Goal: Task Accomplishment & Management: Use online tool/utility

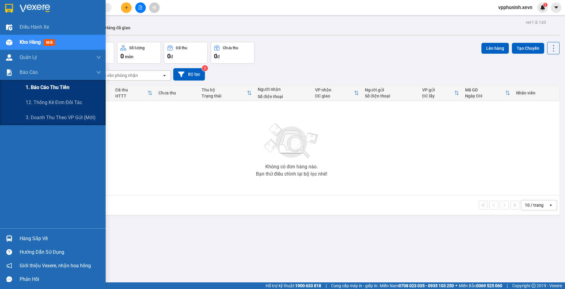
click at [53, 91] on span "1. Báo cáo thu tiền" at bounding box center [48, 88] width 44 height 8
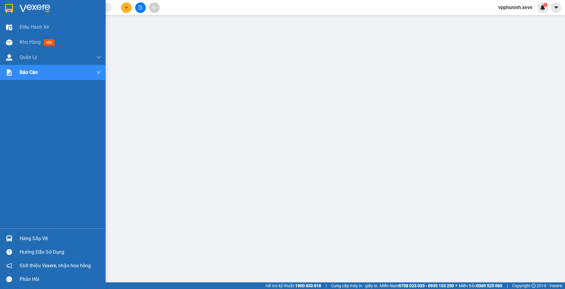
drag, startPoint x: 10, startPoint y: 238, endPoint x: 283, endPoint y: 236, distance: 273.5
click at [10, 237] on img at bounding box center [9, 238] width 6 height 6
click at [16, 40] on div "Kho hàng mới" at bounding box center [53, 42] width 106 height 15
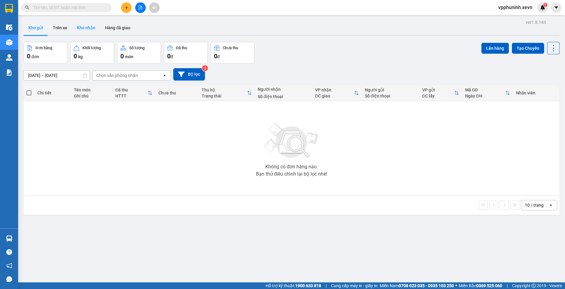
click at [79, 28] on button "Kho nhận" at bounding box center [86, 28] width 28 height 14
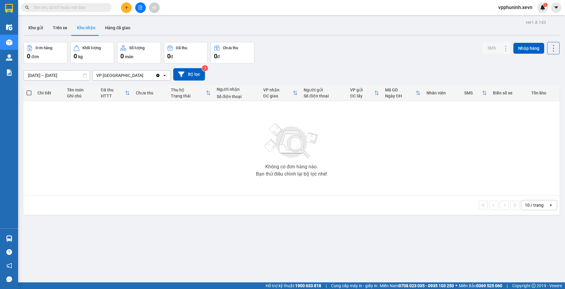
click at [51, 75] on input "[DATE] – [DATE]" at bounding box center [57, 76] width 66 height 10
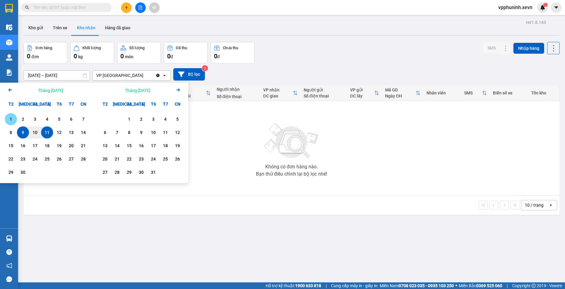
click at [13, 117] on div "1" at bounding box center [11, 119] width 8 height 7
click at [70, 75] on input "[DATE] – / /" at bounding box center [57, 76] width 66 height 10
click at [47, 133] on div "11" at bounding box center [47, 132] width 8 height 7
type input "[DATE] – [DATE]"
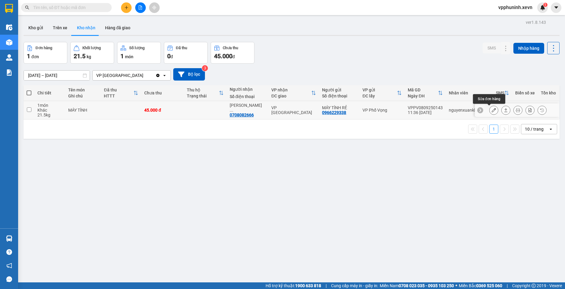
click at [492, 110] on icon at bounding box center [494, 110] width 4 height 4
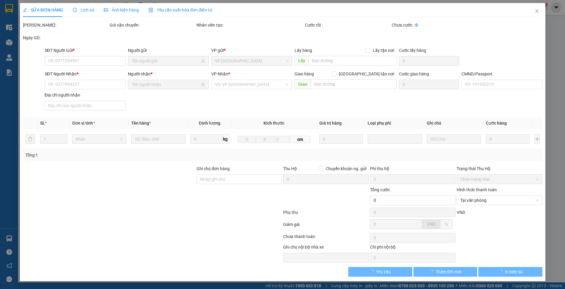
type input "0966229338"
type input "MÁY TÍNH RẺ"
type input "0708082666"
type input "[PERSON_NAME]"
type input "vinhhhh 0916116288"
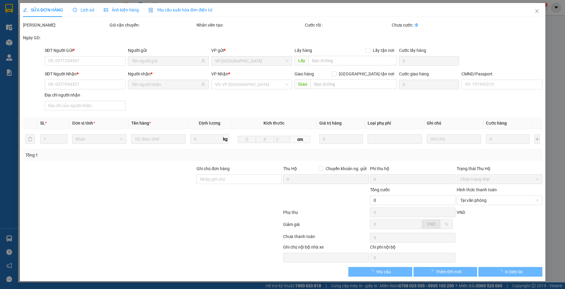
type input "45.000"
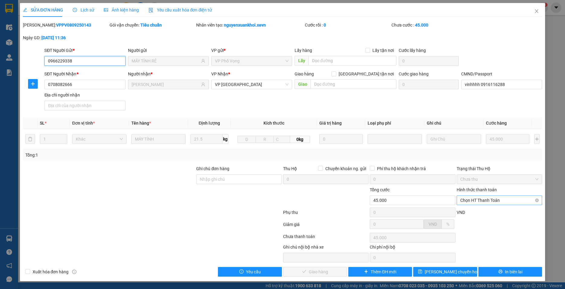
click at [504, 200] on span "Chọn HT Thanh Toán" at bounding box center [499, 200] width 78 height 9
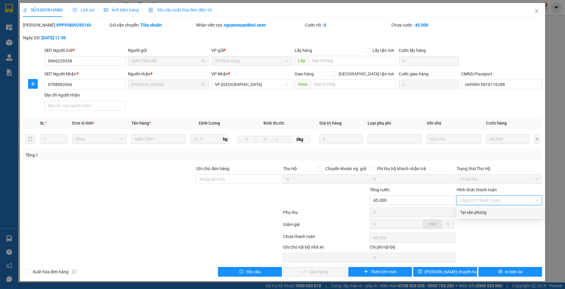
click at [491, 211] on div "Tại văn phòng" at bounding box center [499, 212] width 78 height 7
type input "0"
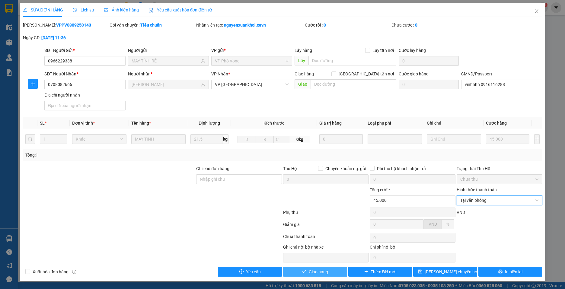
click at [322, 272] on span "Giao hàng" at bounding box center [318, 272] width 19 height 7
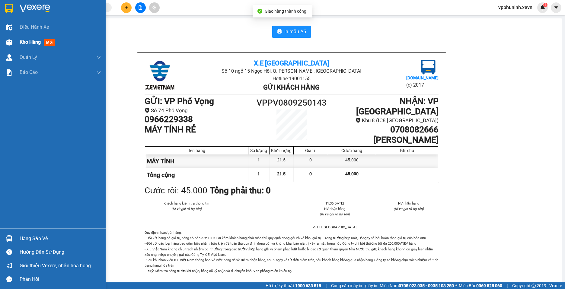
click at [10, 41] on img at bounding box center [9, 42] width 6 height 6
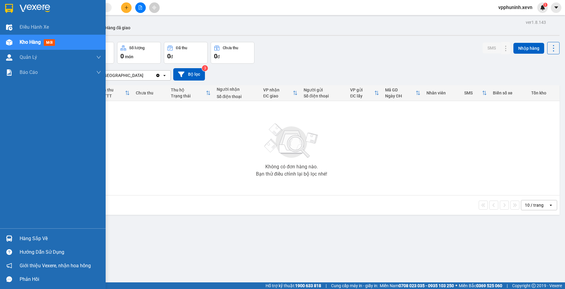
drag, startPoint x: 11, startPoint y: 235, endPoint x: 41, endPoint y: 235, distance: 29.9
click at [11, 235] on div at bounding box center [9, 238] width 11 height 11
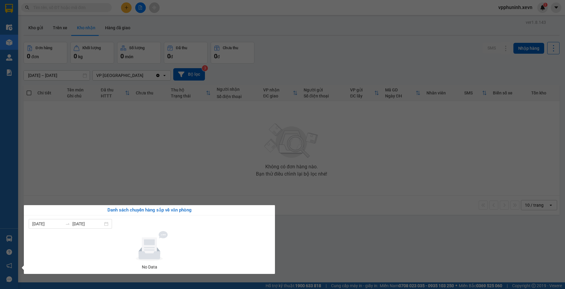
click at [356, 248] on section "Kết quả tìm kiếm ( 0 ) Bộ lọc No Data vpphuninh.xevn 1 Điều hành xe Kho hàng mớ…" at bounding box center [282, 144] width 565 height 289
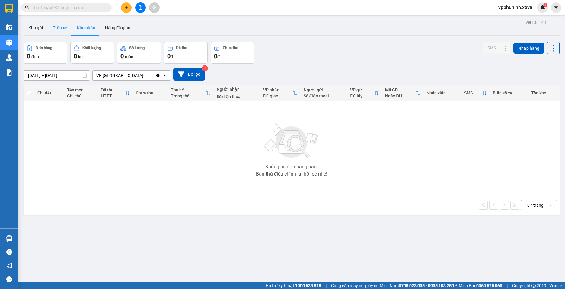
click at [62, 27] on button "Trên xe" at bounding box center [60, 28] width 24 height 14
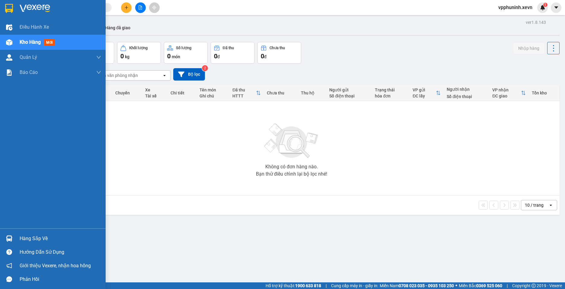
click at [13, 235] on div at bounding box center [9, 238] width 11 height 11
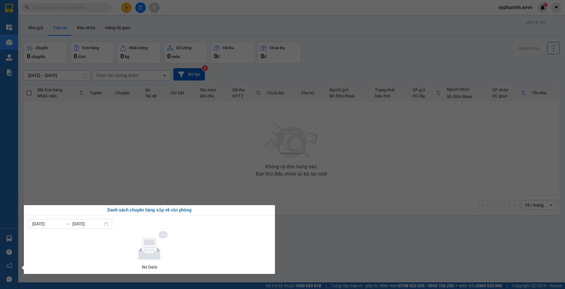
click at [374, 250] on section "Kết quả tìm kiếm ( 0 ) Bộ lọc No Data vpphuninh.xevn 1 Điều hành xe Kho hàng mớ…" at bounding box center [282, 144] width 565 height 289
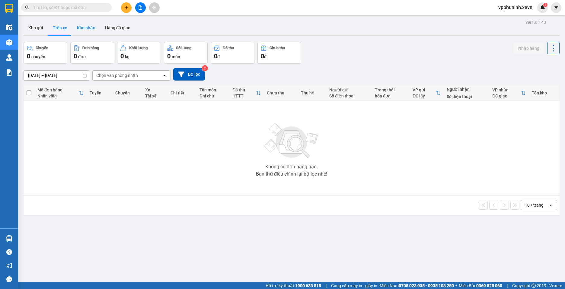
click at [88, 27] on button "Kho nhận" at bounding box center [86, 28] width 28 height 14
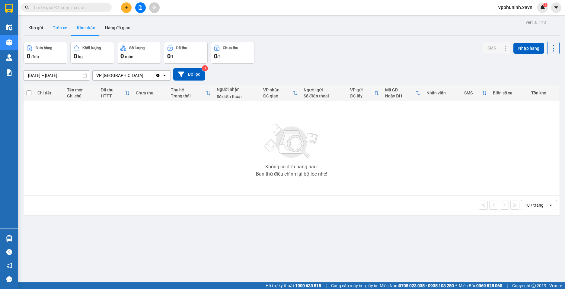
click at [62, 26] on button "Trên xe" at bounding box center [60, 28] width 24 height 14
type input "[DATE] – [DATE]"
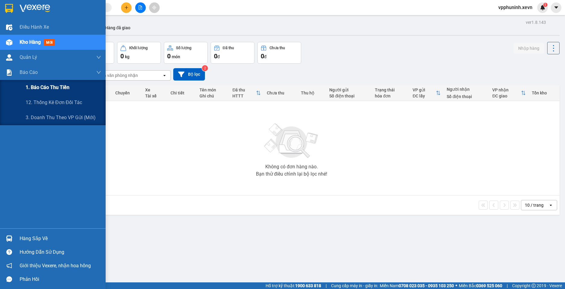
click at [46, 87] on span "1. Báo cáo thu tiền" at bounding box center [48, 88] width 44 height 8
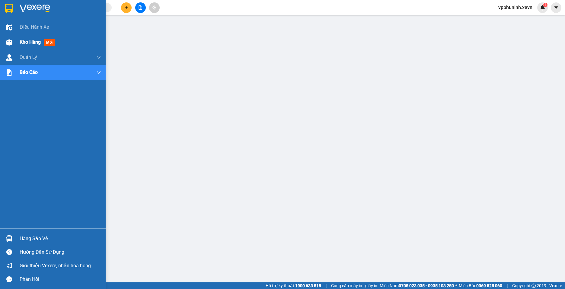
click at [12, 39] on div at bounding box center [9, 42] width 11 height 11
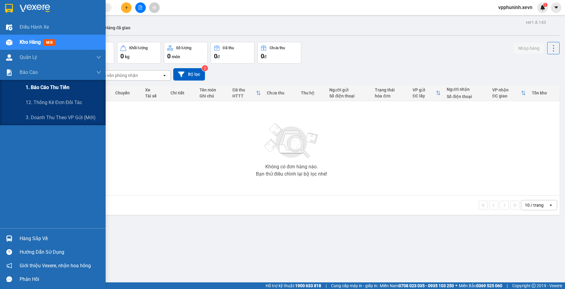
click at [50, 90] on span "1. Báo cáo thu tiền" at bounding box center [48, 88] width 44 height 8
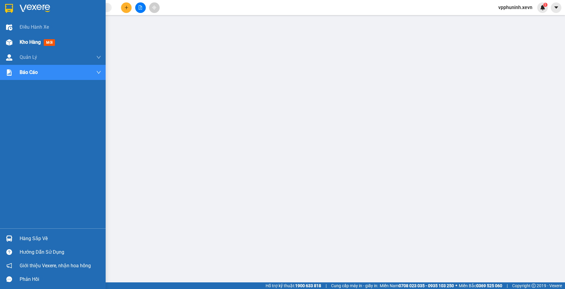
click at [10, 41] on img at bounding box center [9, 42] width 6 height 6
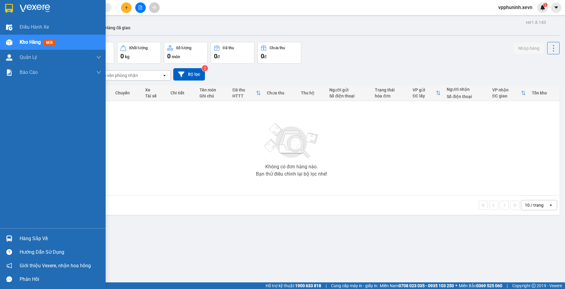
click at [14, 241] on div at bounding box center [9, 238] width 11 height 11
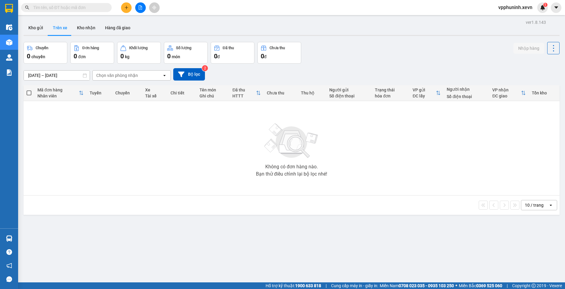
click at [434, 242] on section "Kết quả tìm kiếm ( 0 ) Bộ lọc No Data vpphuninh.xevn 1 Điều hành xe Kho hàng mớ…" at bounding box center [282, 144] width 565 height 289
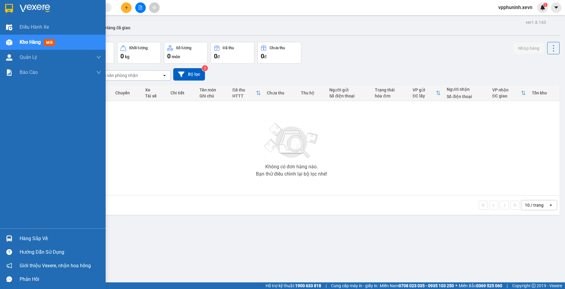
click at [18, 239] on div "Hàng sắp về" at bounding box center [53, 239] width 106 height 14
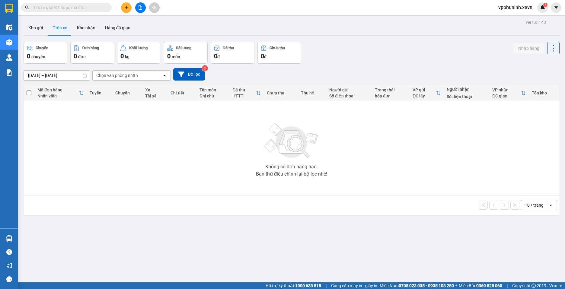
click at [314, 240] on section "Kết quả tìm kiếm ( 0 ) Bộ lọc No Data vpphuninh.xevn 1 Điều hành xe Kho hàng mớ…" at bounding box center [282, 144] width 565 height 289
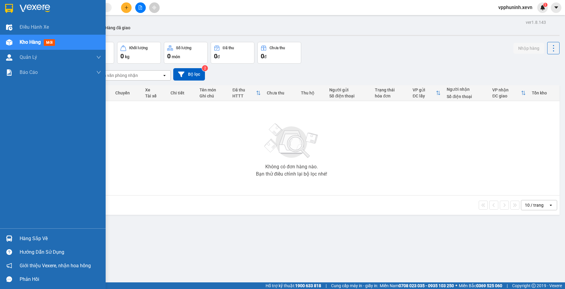
click at [21, 239] on div "Hàng sắp về" at bounding box center [60, 238] width 81 height 9
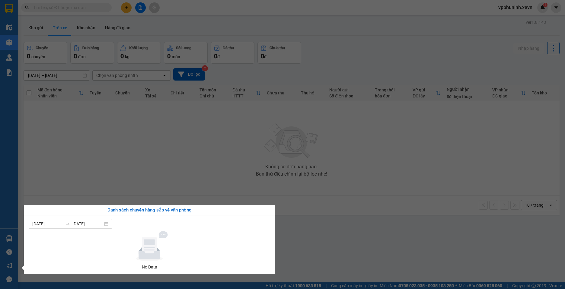
click at [397, 241] on section "Kết quả tìm kiếm ( 0 ) Bộ lọc No Data vpphuninh.xevn 1 Điều hành xe Kho hàng mớ…" at bounding box center [282, 144] width 565 height 289
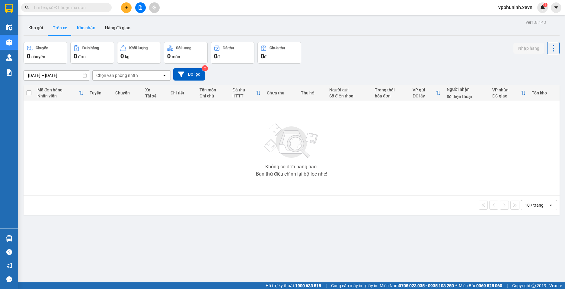
click at [79, 27] on button "Kho nhận" at bounding box center [86, 28] width 28 height 14
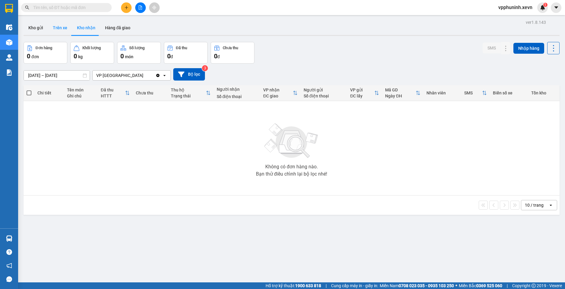
click at [61, 29] on button "Trên xe" at bounding box center [60, 28] width 24 height 14
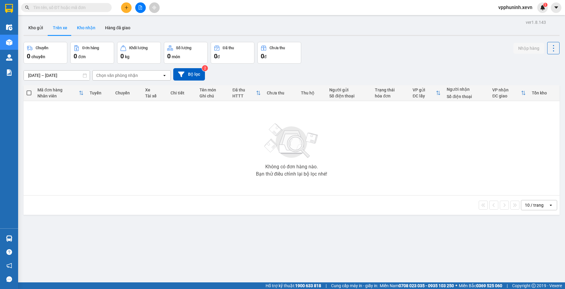
click at [86, 34] on button "Kho nhận" at bounding box center [86, 28] width 28 height 14
type input "[DATE] – [DATE]"
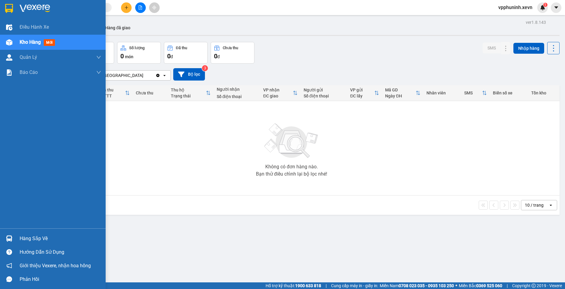
click at [10, 238] on img at bounding box center [9, 238] width 6 height 6
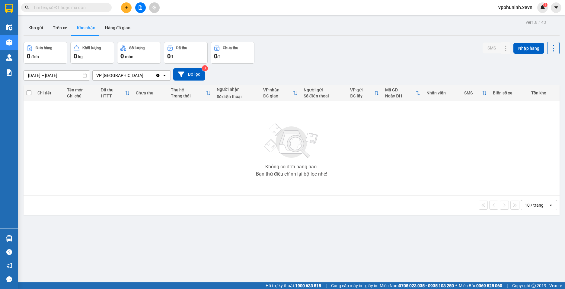
click at [393, 242] on section "Kết quả tìm kiếm ( 0 ) Bộ lọc No Data vpphuninh.xevn 1 Điều hành xe Kho hàng mớ…" at bounding box center [282, 144] width 565 height 289
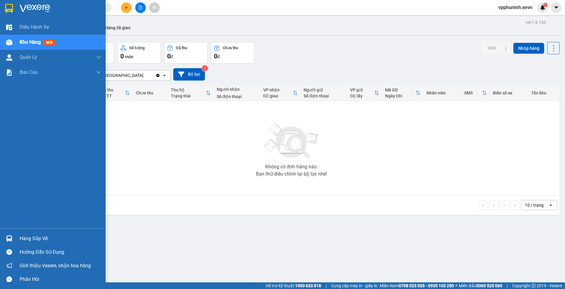
click at [11, 245] on div "Hàng sắp về" at bounding box center [53, 239] width 106 height 14
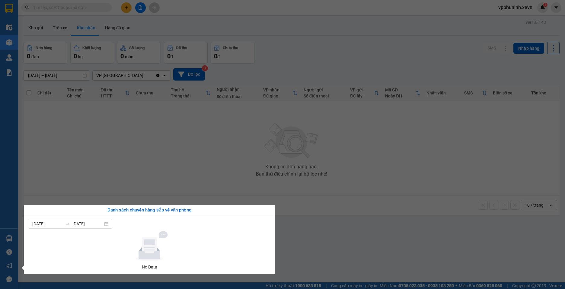
click at [424, 248] on section "Kết quả tìm kiếm ( 0 ) Bộ lọc No Data vpphuninh.xevn 1 Điều hành xe Kho hàng mớ…" at bounding box center [282, 144] width 565 height 289
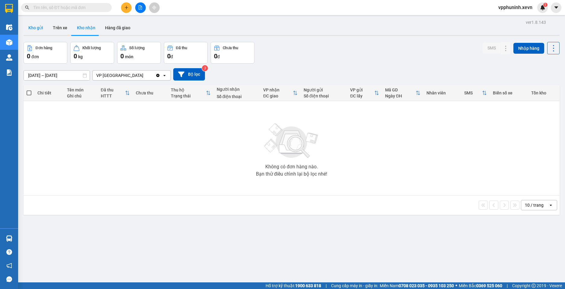
click at [42, 32] on button "Kho gửi" at bounding box center [36, 28] width 24 height 14
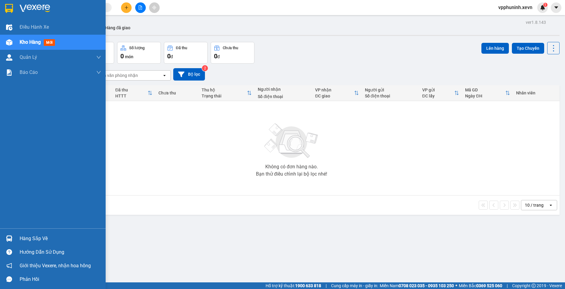
click at [24, 232] on div "Hàng sắp về" at bounding box center [53, 239] width 106 height 14
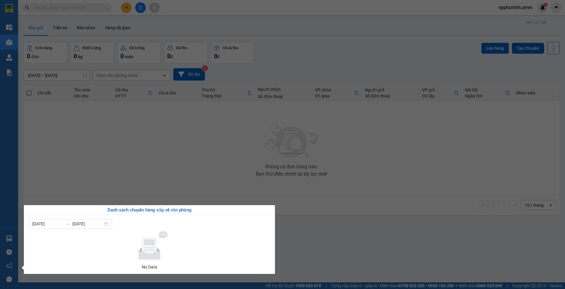
click at [415, 254] on section "Kết quả tìm kiếm ( 0 ) Bộ lọc No Data vpphuninh.xevn 1 Điều hành xe Kho hàng mớ…" at bounding box center [282, 144] width 565 height 289
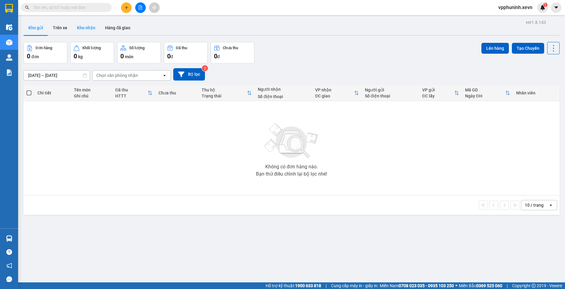
click at [85, 31] on button "Kho nhận" at bounding box center [86, 28] width 28 height 14
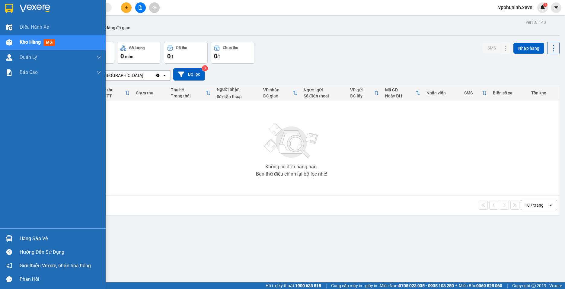
click at [9, 234] on div at bounding box center [9, 238] width 11 height 11
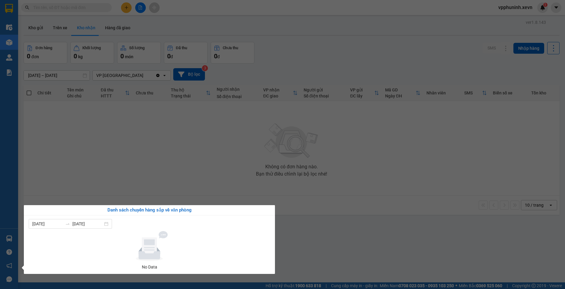
click at [400, 237] on section "Kết quả tìm kiếm ( 0 ) Bộ lọc No Data vpphuninh.xevn 1 Điều hành xe Kho hàng mớ…" at bounding box center [282, 144] width 565 height 289
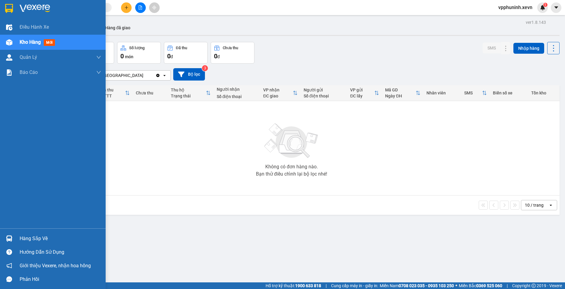
click at [18, 237] on div "Hàng sắp về" at bounding box center [53, 239] width 106 height 14
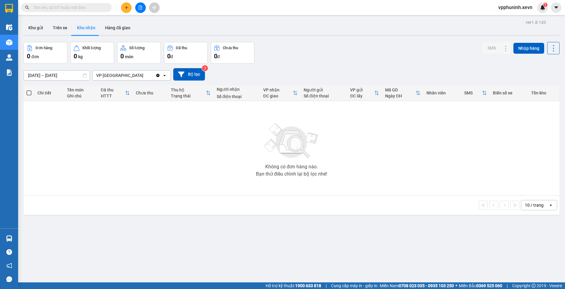
click at [368, 257] on section "Kết quả tìm kiếm ( 0 ) Bộ lọc No Data vpphuninh.xevn 1 Điều hành xe Kho hàng mớ…" at bounding box center [282, 144] width 565 height 289
